Goal: Check status: Check status

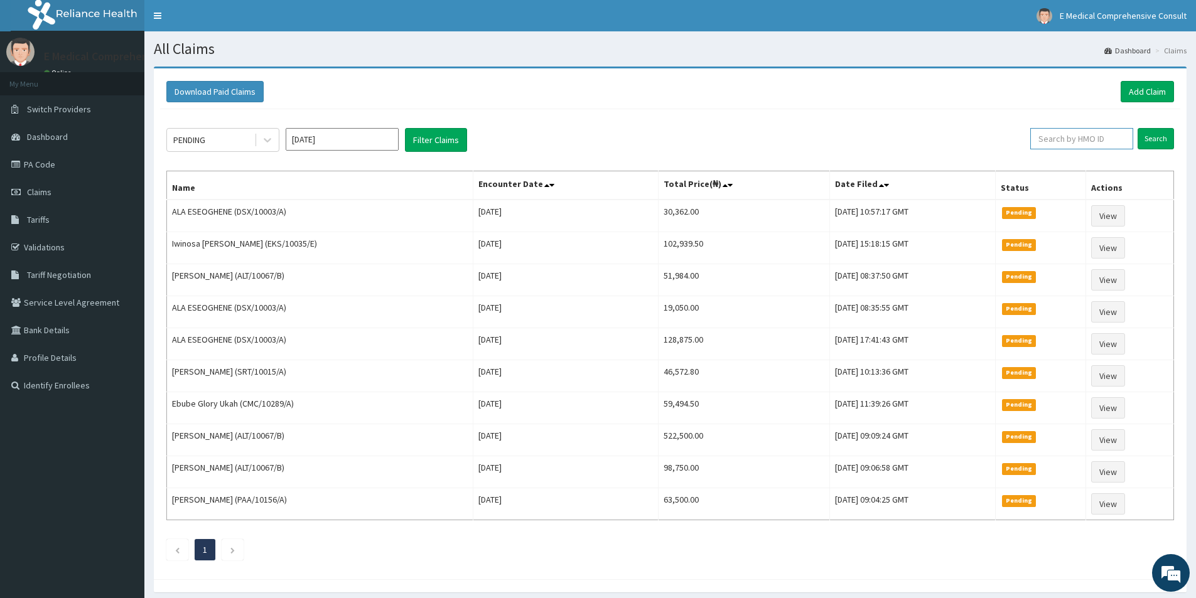
click at [1073, 138] on input "text" at bounding box center [1082, 138] width 103 height 21
paste input "UPB/10691/A"
type input "UPB/10691/A"
click at [1157, 135] on input "Search" at bounding box center [1156, 138] width 36 height 21
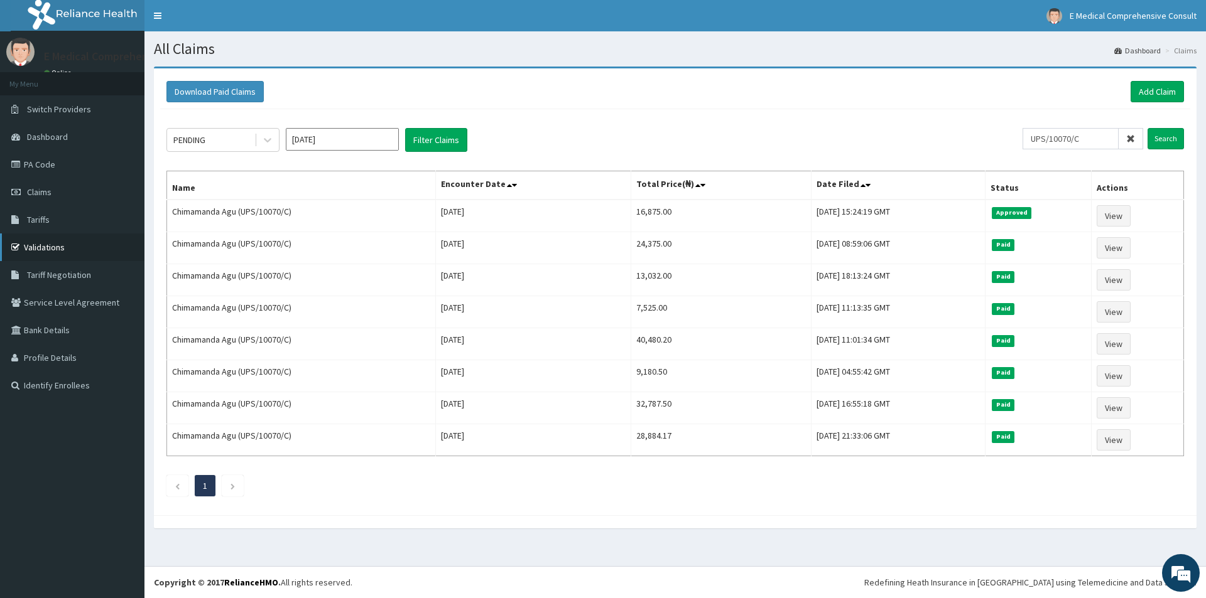
click at [37, 244] on link "Validations" at bounding box center [72, 248] width 144 height 28
